Goal: Information Seeking & Learning: Learn about a topic

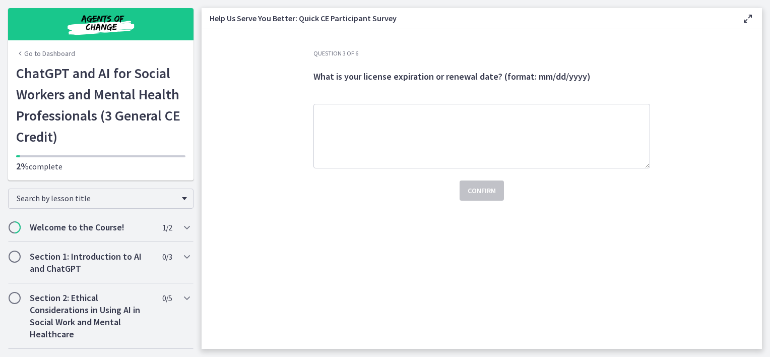
scroll to position [74, 0]
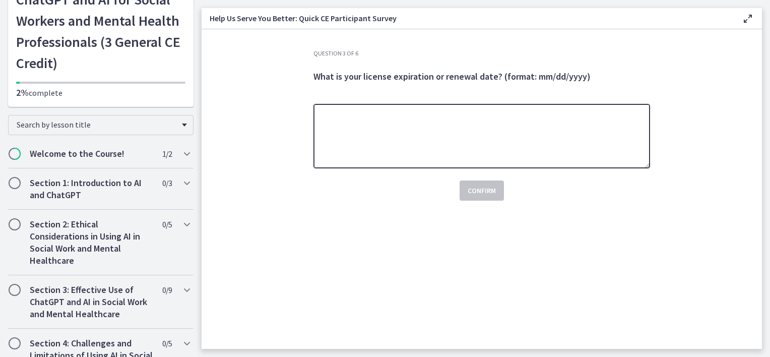
click at [405, 135] on textarea at bounding box center [482, 136] width 337 height 65
type textarea "**********"
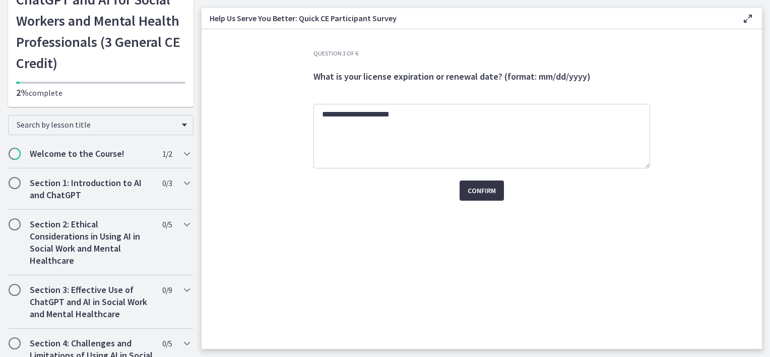
click at [480, 191] on span "Confirm" at bounding box center [482, 191] width 28 height 12
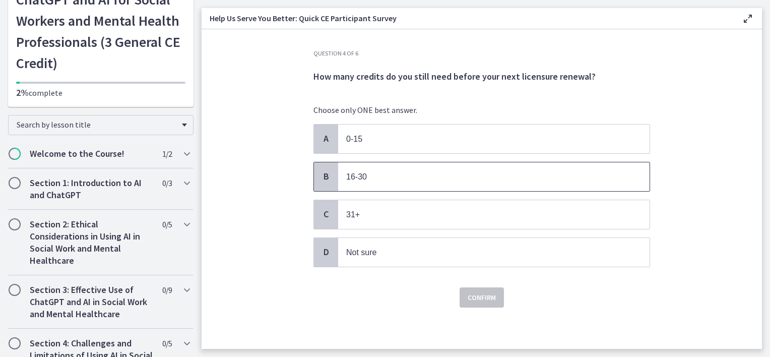
click at [436, 171] on p "16-30" at bounding box center [483, 176] width 275 height 13
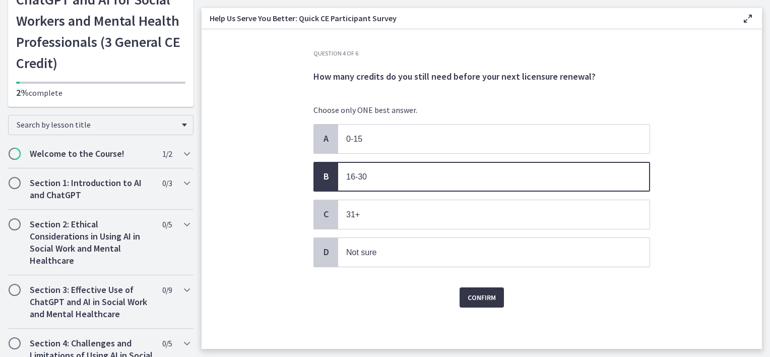
click at [475, 298] on span "Confirm" at bounding box center [482, 297] width 28 height 12
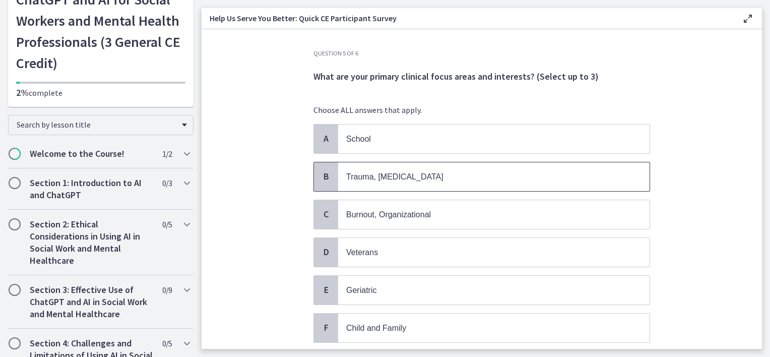
click at [424, 180] on p "Trauma, PTSD" at bounding box center [483, 176] width 275 height 13
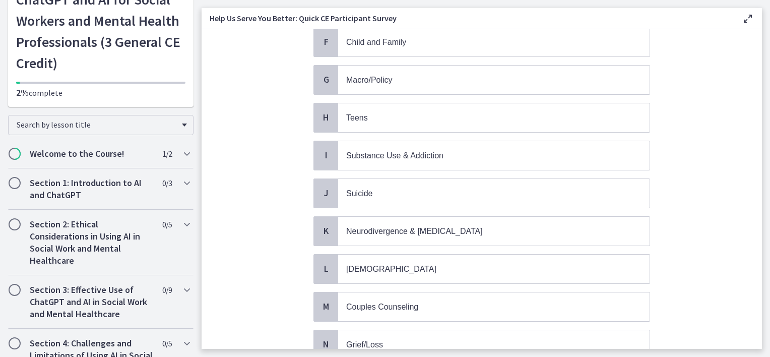
scroll to position [298, 0]
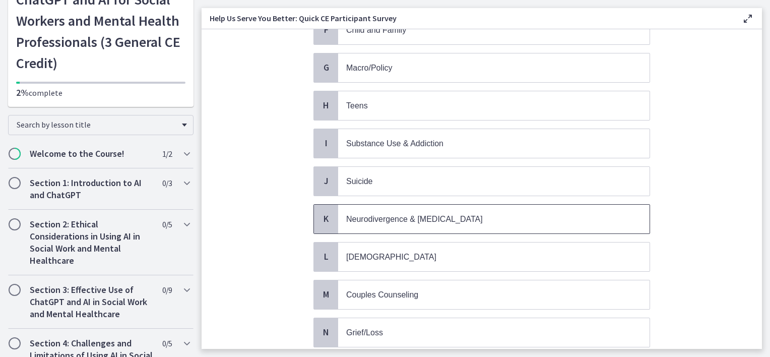
click at [438, 219] on span "Neurodivergence & Developmental Disorders" at bounding box center [494, 219] width 312 height 29
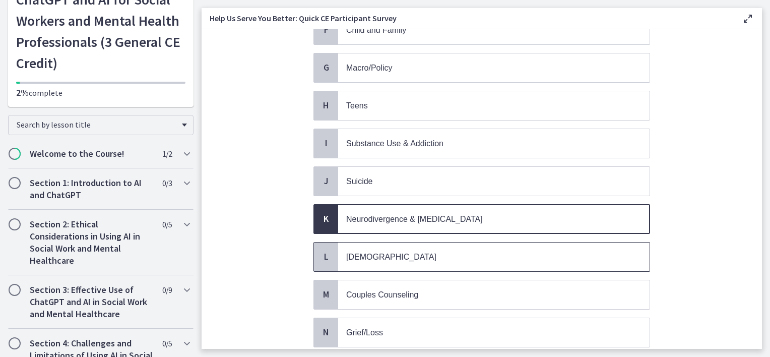
click at [445, 251] on p "LGBTQ+" at bounding box center [483, 257] width 275 height 13
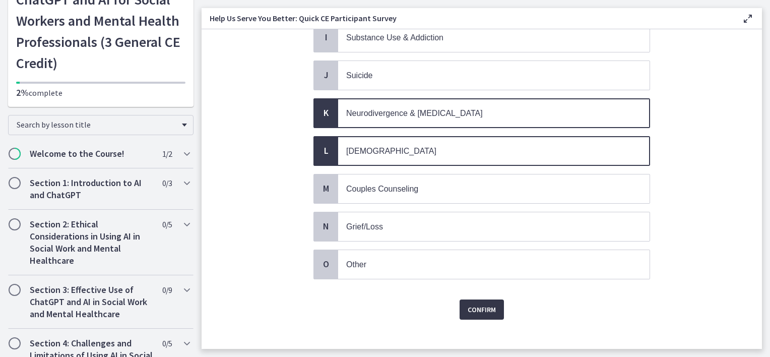
click at [486, 303] on span "Confirm" at bounding box center [482, 309] width 28 height 12
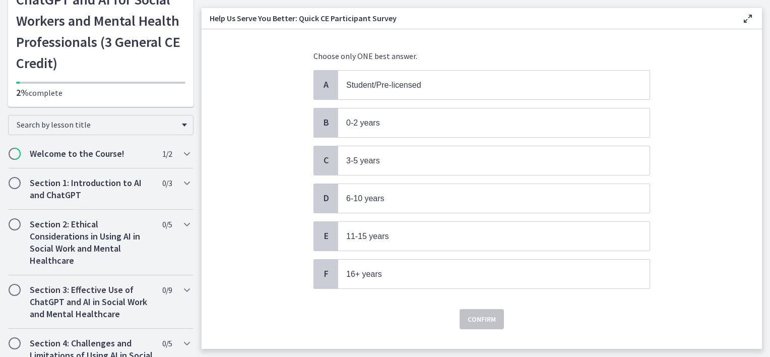
scroll to position [70, 0]
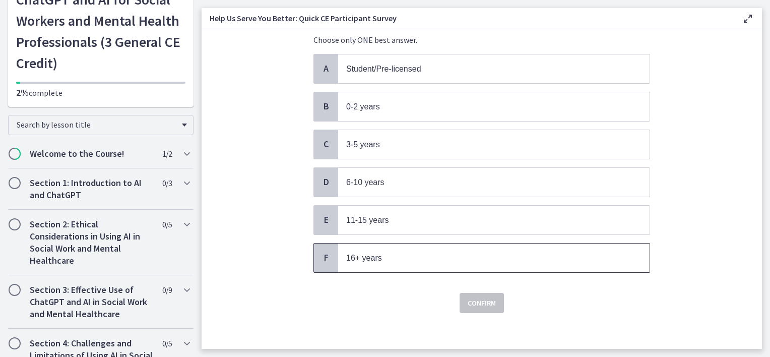
click at [454, 247] on span "16+ years" at bounding box center [494, 257] width 312 height 29
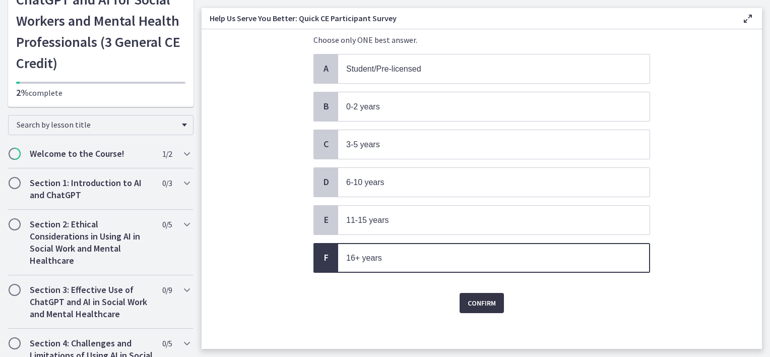
click at [480, 305] on button "Confirm" at bounding box center [482, 303] width 44 height 20
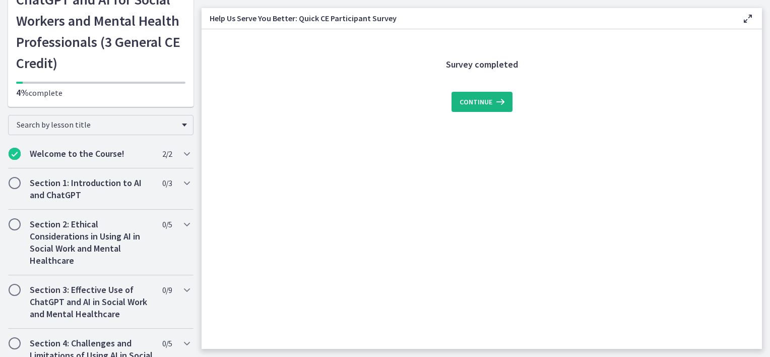
scroll to position [0, 0]
click at [478, 97] on span "Continue" at bounding box center [476, 102] width 33 height 12
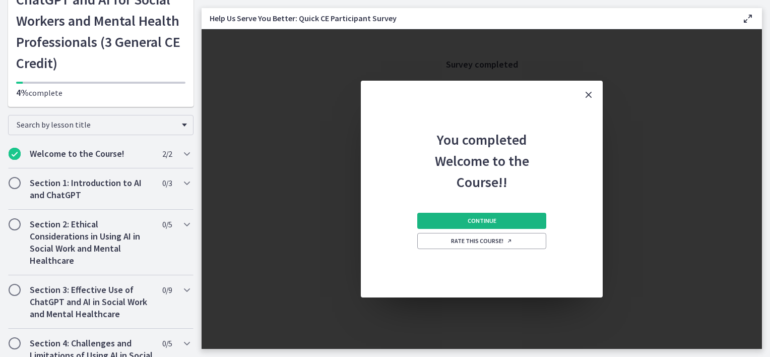
click at [450, 222] on button "Continue" at bounding box center [481, 221] width 129 height 16
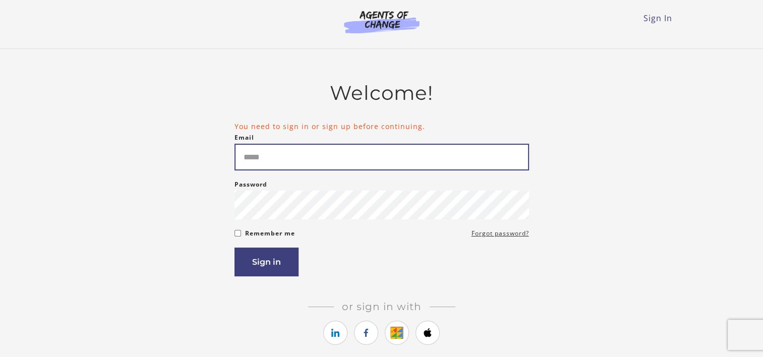
type input "*****"
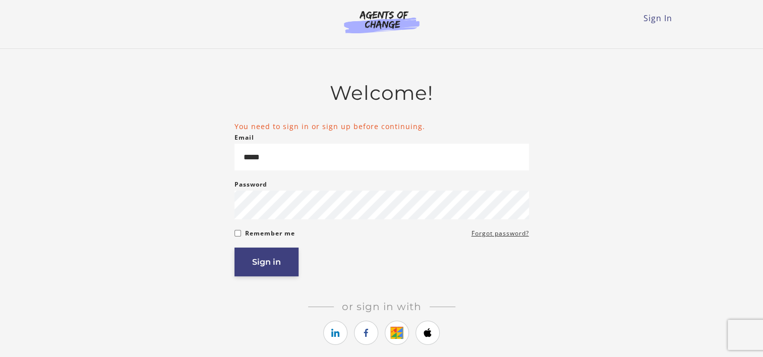
drag, startPoint x: 0, startPoint y: 0, endPoint x: 266, endPoint y: 260, distance: 372.2
click at [266, 260] on button "Sign in" at bounding box center [266, 262] width 64 height 29
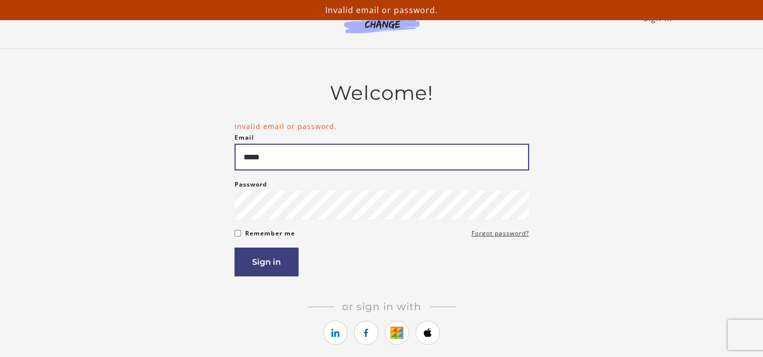
drag, startPoint x: 0, startPoint y: 0, endPoint x: 286, endPoint y: 163, distance: 329.0
click at [286, 163] on input "*****" at bounding box center [381, 157] width 294 height 27
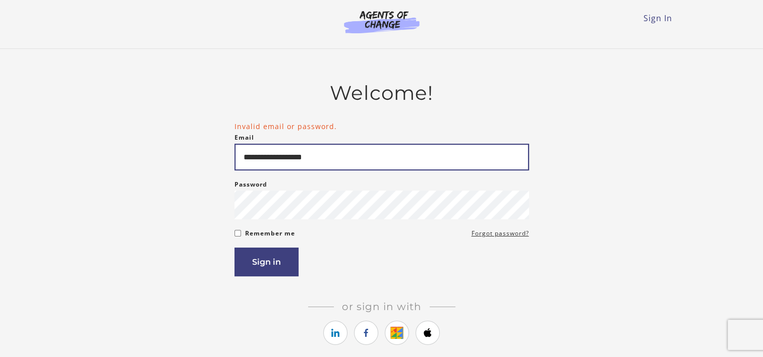
type input "**********"
click at [234, 248] on button "Sign in" at bounding box center [266, 262] width 64 height 29
